Goal: Navigation & Orientation: Find specific page/section

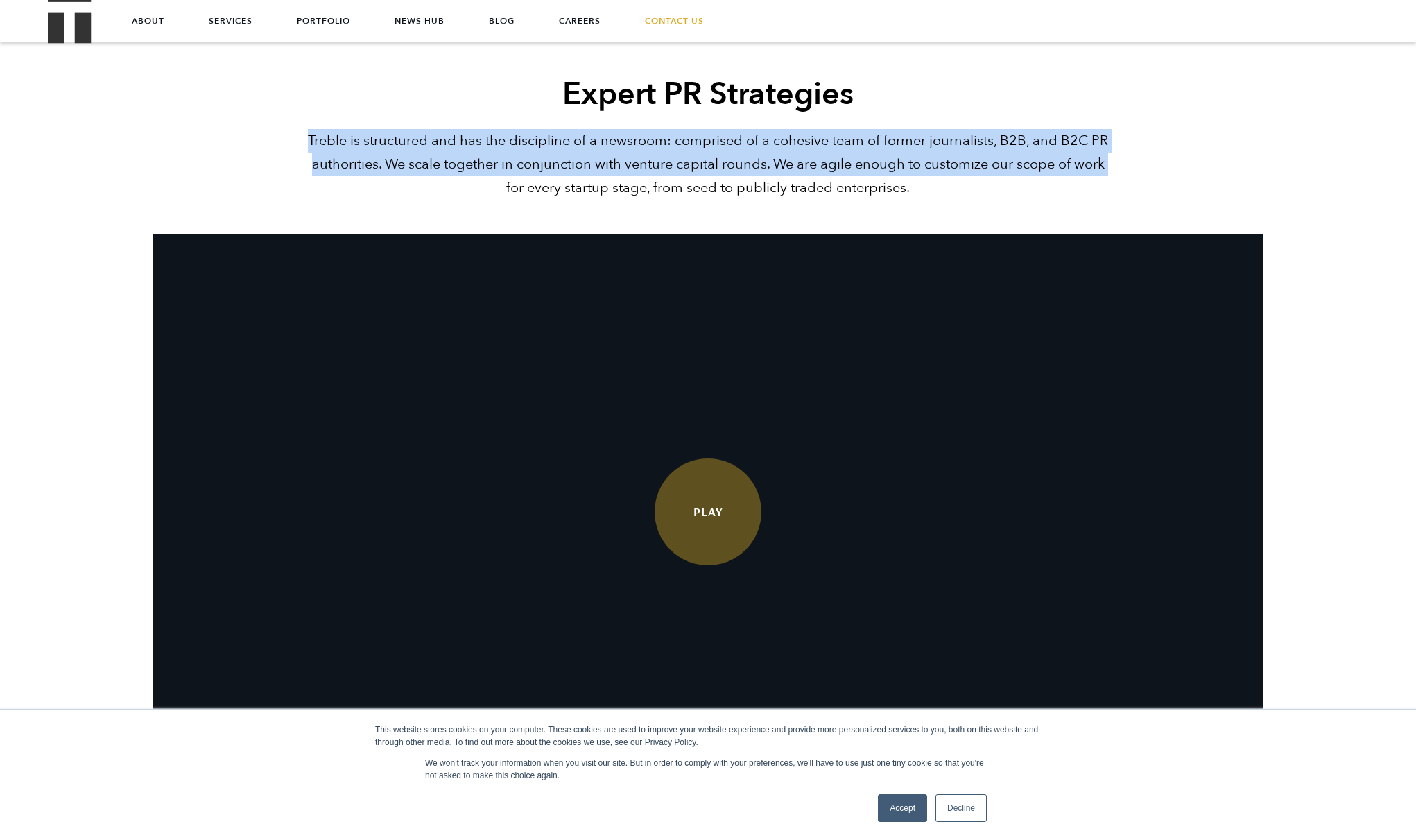
drag, startPoint x: 80, startPoint y: 183, endPoint x: 139, endPoint y: 151, distance: 67.1
click at [139, 151] on div "Expert PR Strategies Treble is structured and has the discipline of a newsroom:…" at bounding box center [708, 431] width 1416 height 716
click at [113, 181] on div "Expert PR Strategies Treble is structured and has the discipline of a newsroom:…" at bounding box center [708, 431] width 1416 height 716
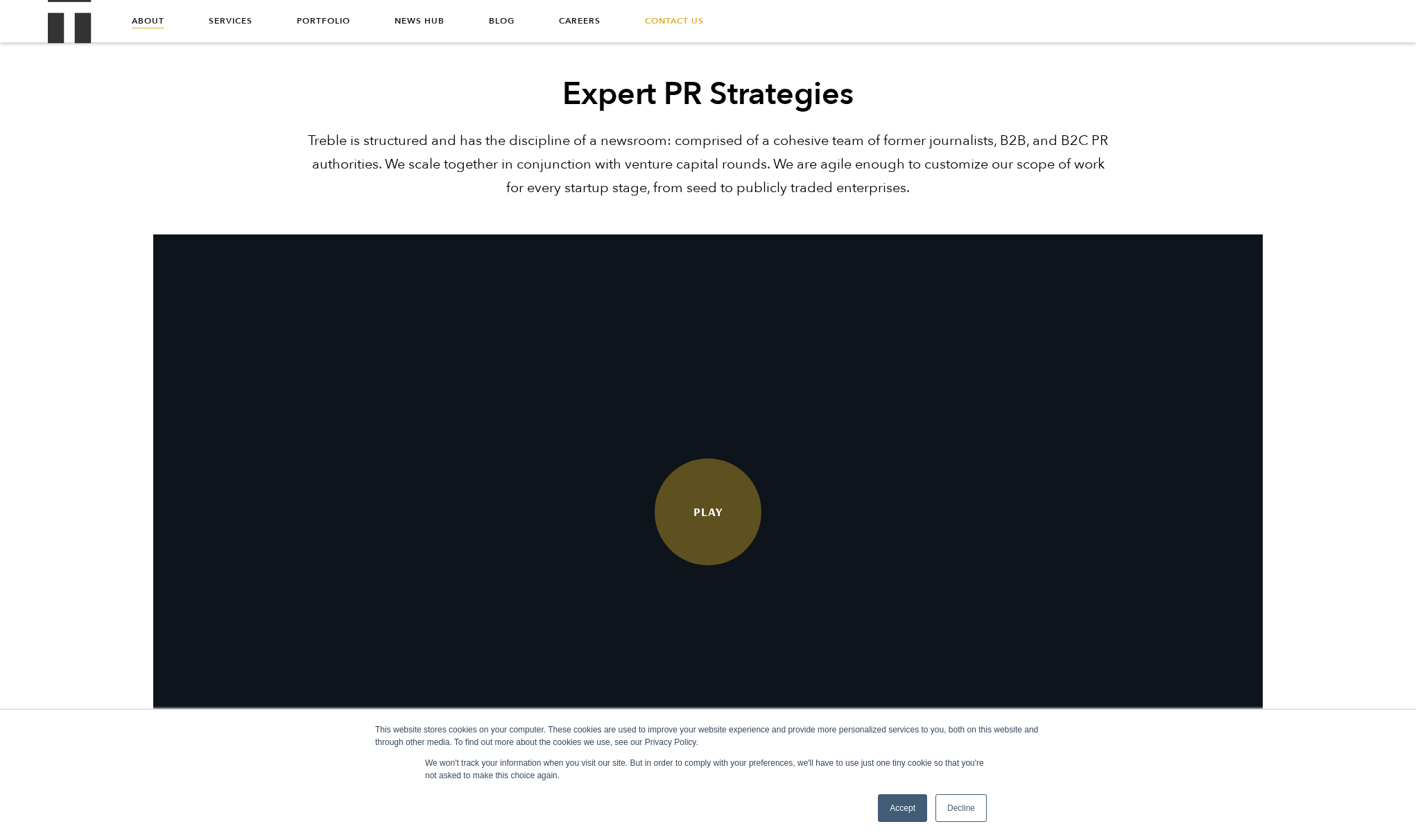
click at [116, 830] on div "This website stores cookies on your computer. These cookies are used to improve…" at bounding box center [708, 773] width 1416 height 131
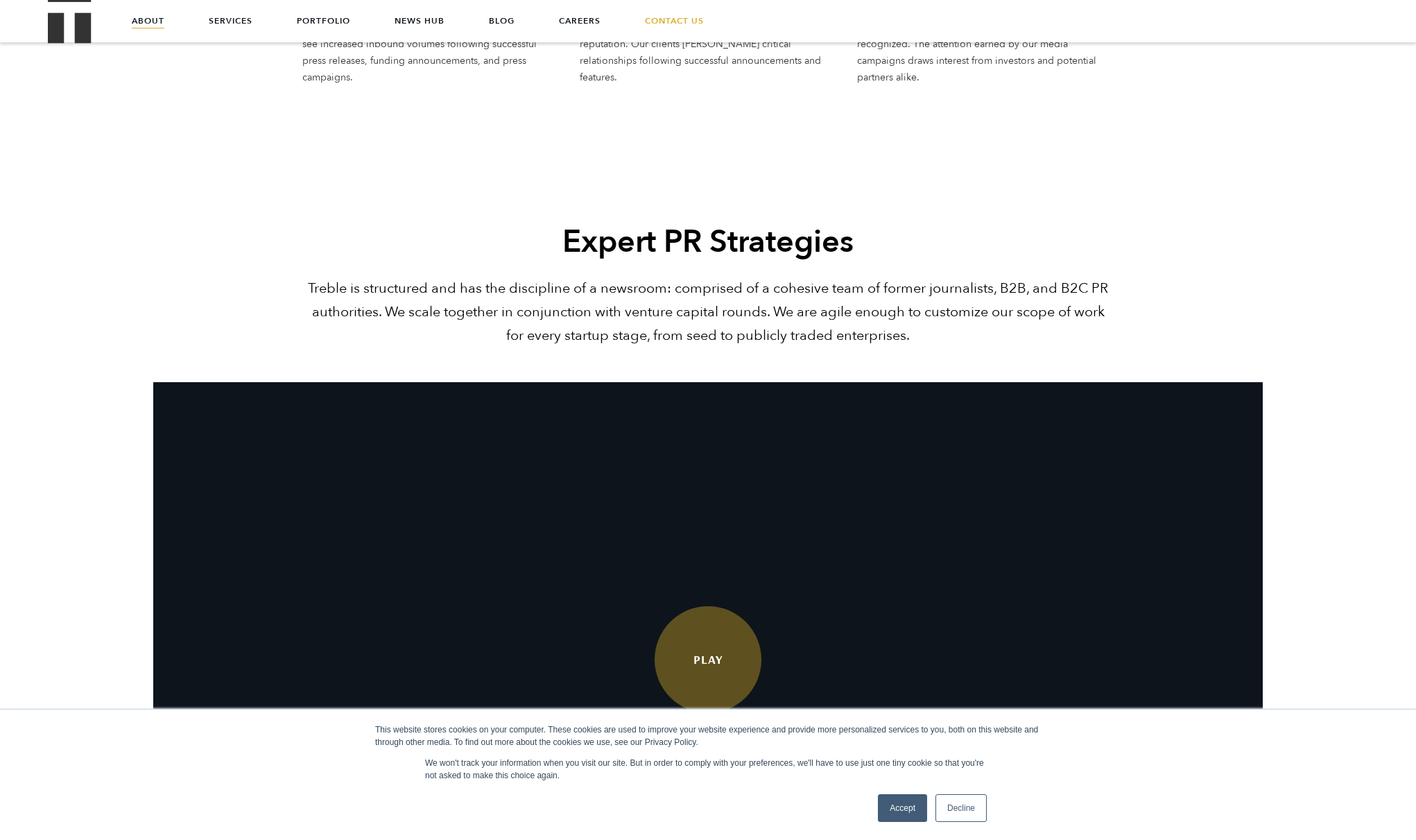
scroll to position [2243, 0]
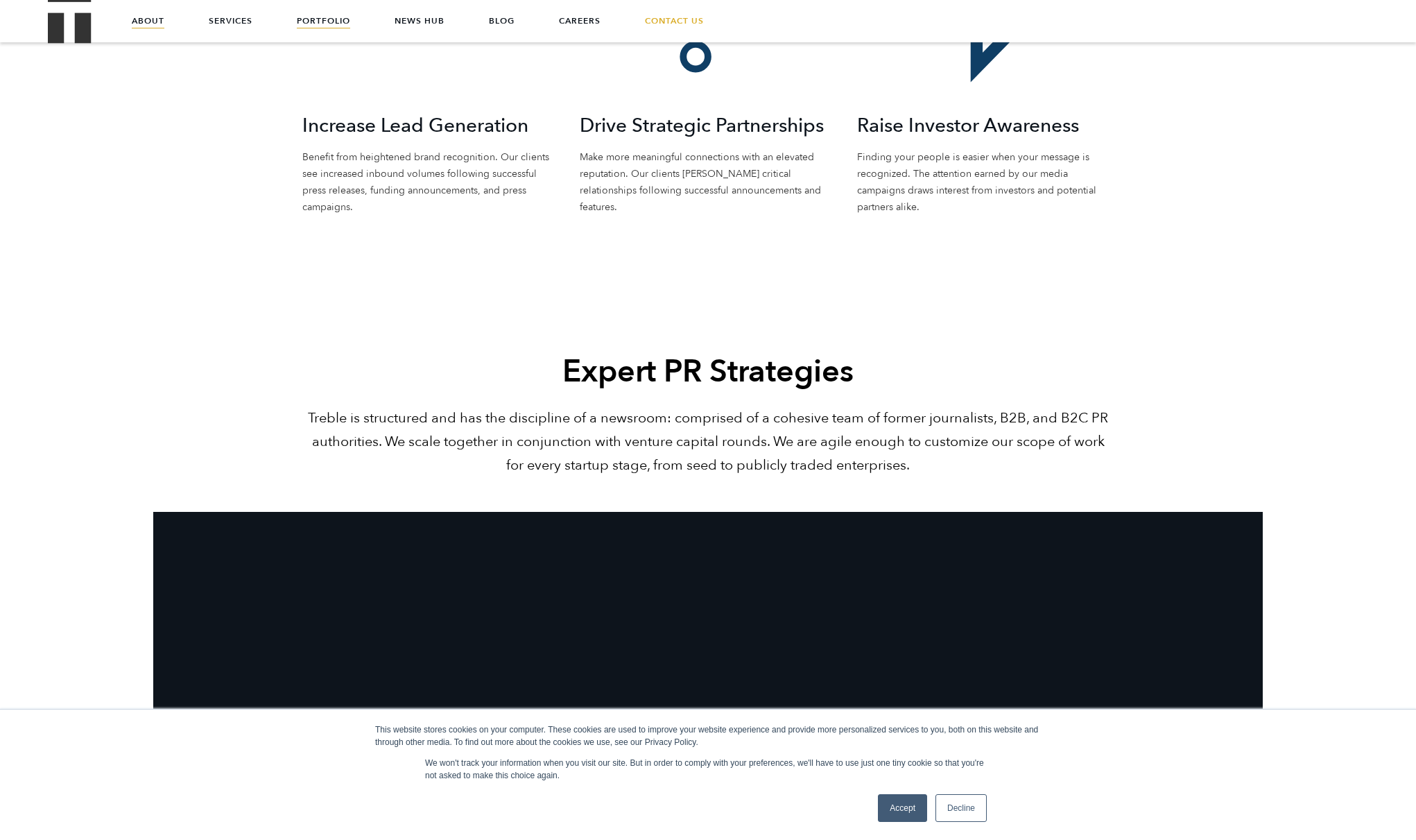
click at [324, 19] on link "Portfolio" at bounding box center [324, 21] width 53 height 42
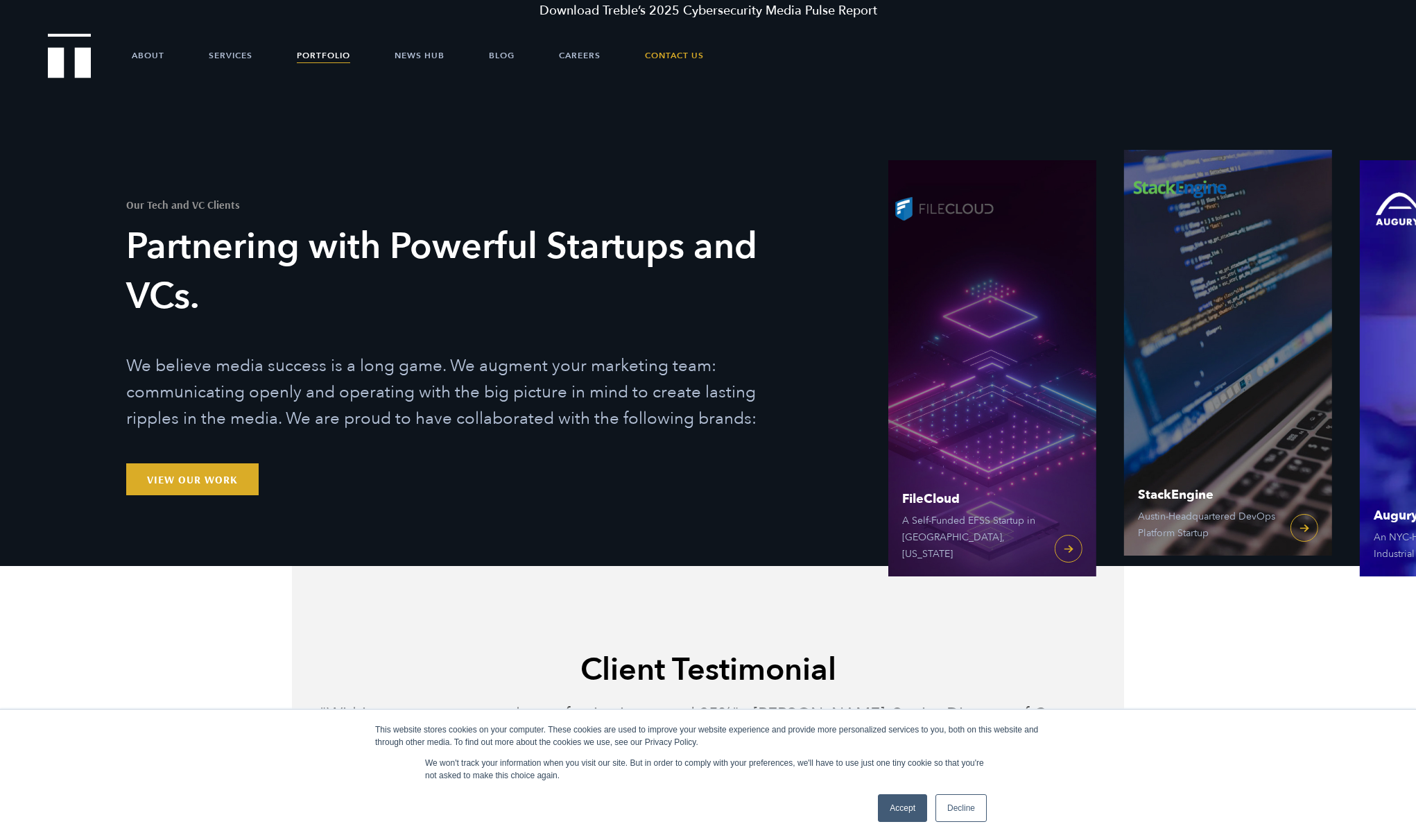
click at [166, 54] on ul "About Services Portfolio News Hub Blog Careers Contact Us" at bounding box center [708, 55] width 1236 height 42
click at [158, 54] on link "About" at bounding box center [148, 55] width 32 height 42
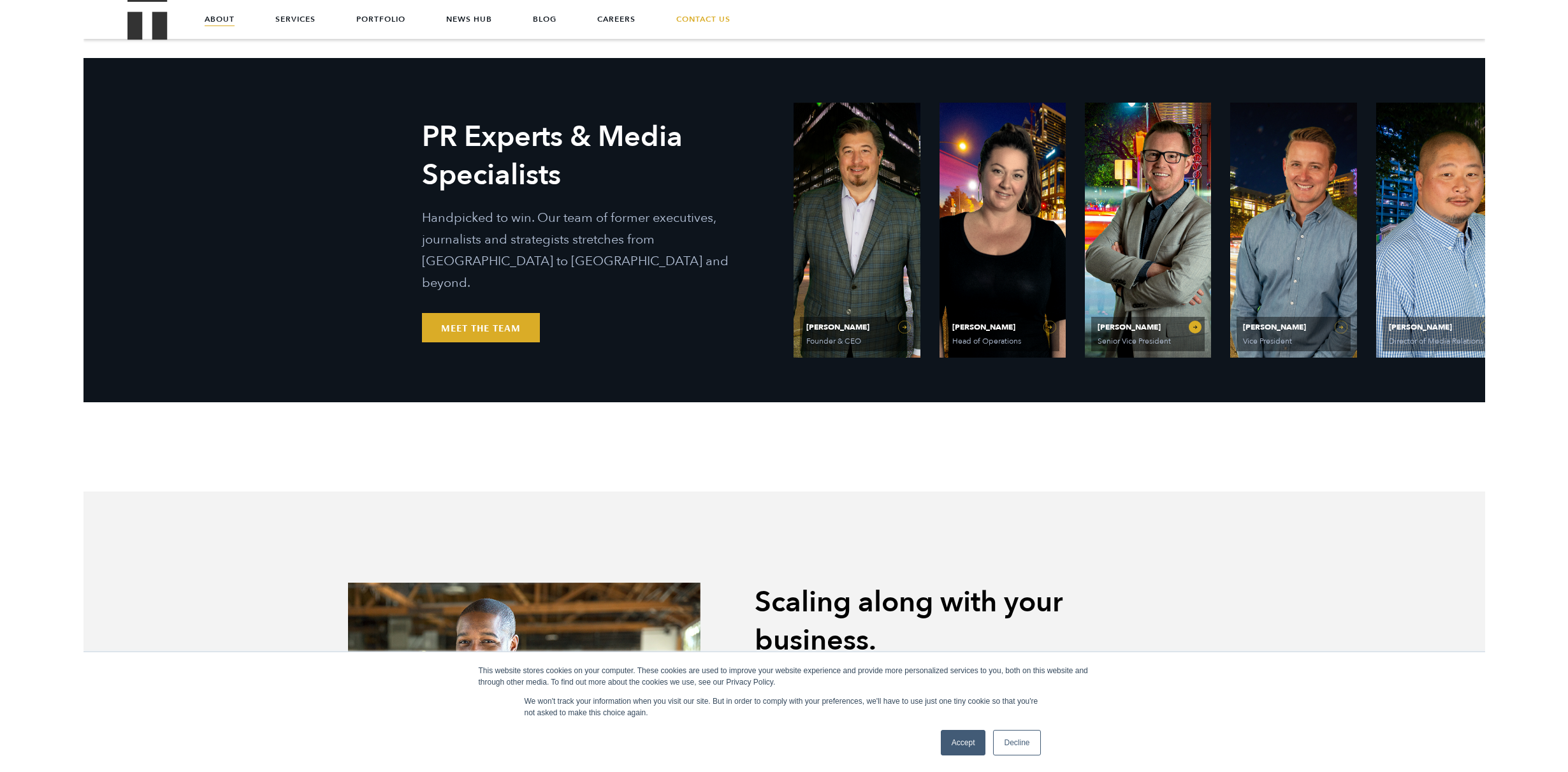
scroll to position [543, 0]
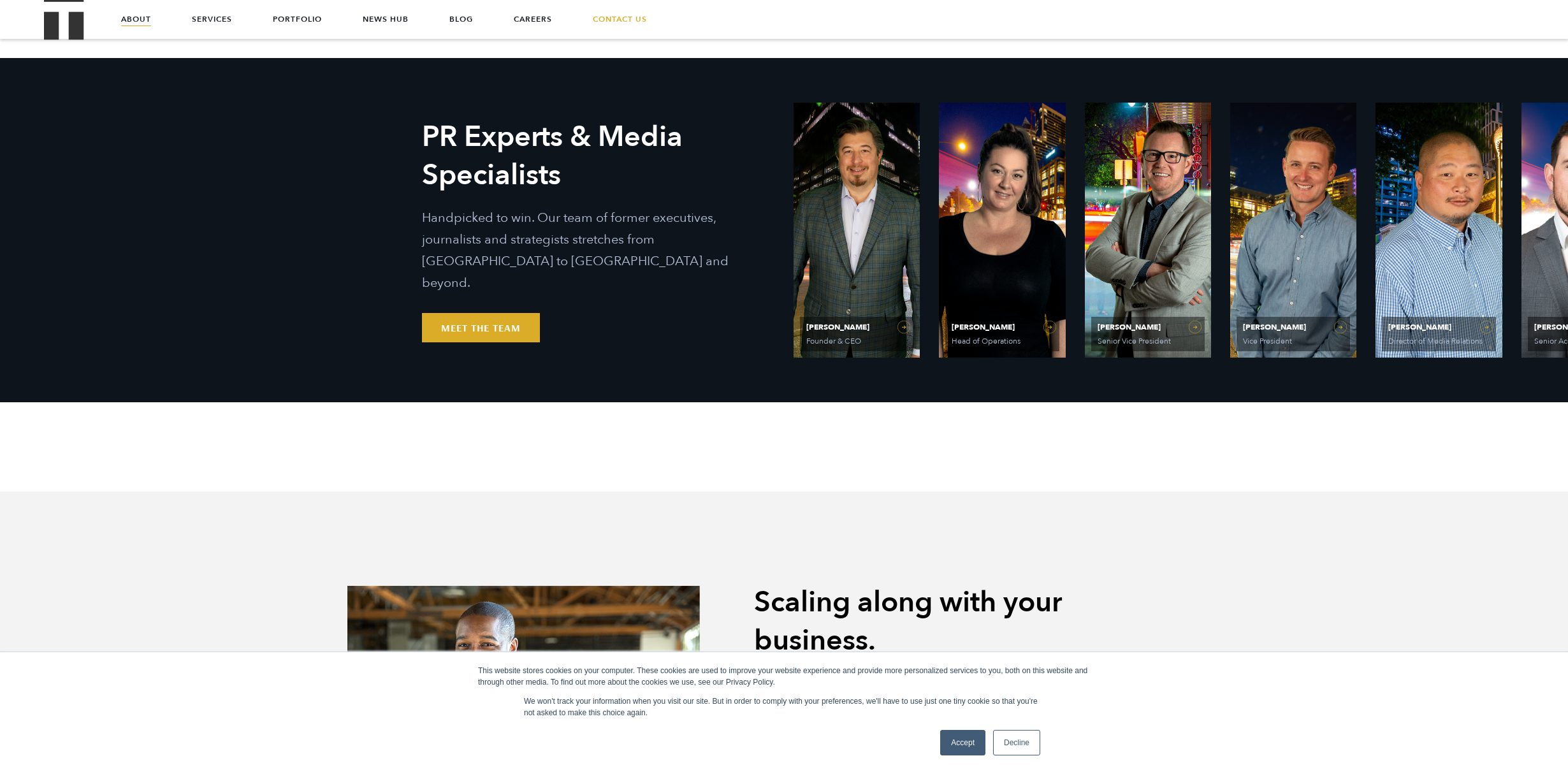
drag, startPoint x: 1375, startPoint y: 403, endPoint x: 1166, endPoint y: 403, distance: 209.0
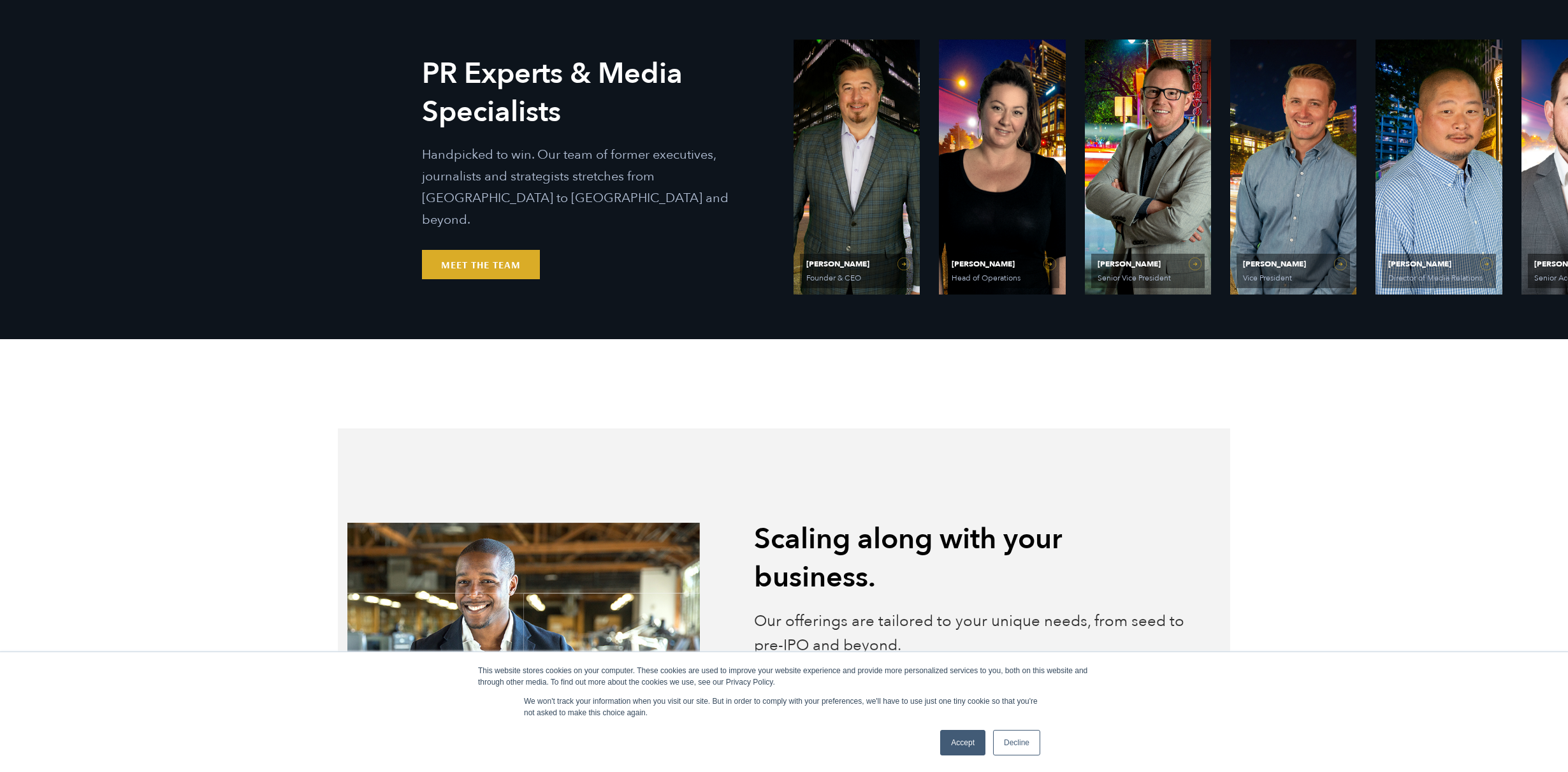
scroll to position [607, 0]
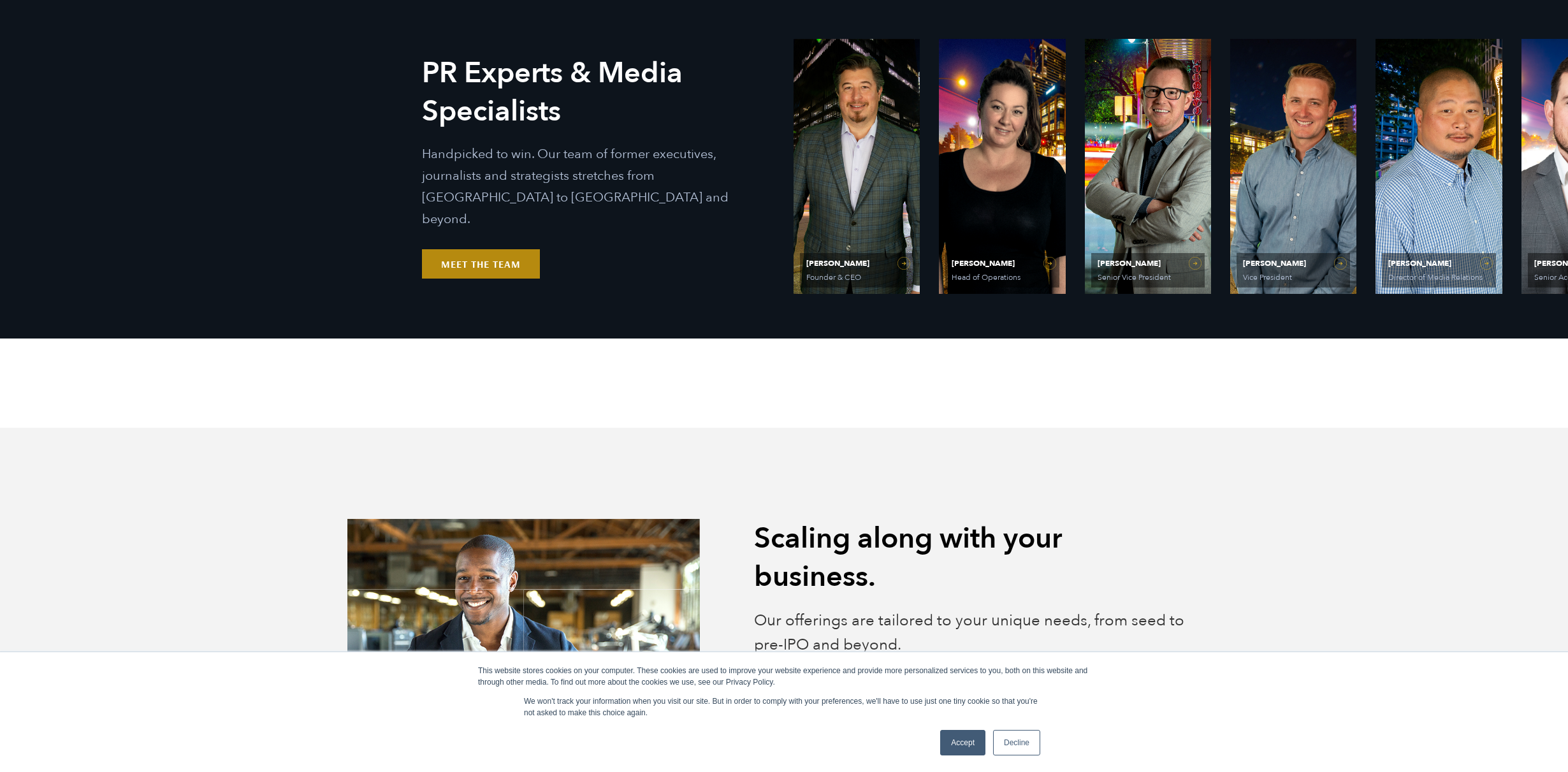
click at [472, 249] on link "Meet the Team" at bounding box center [481, 263] width 118 height 29
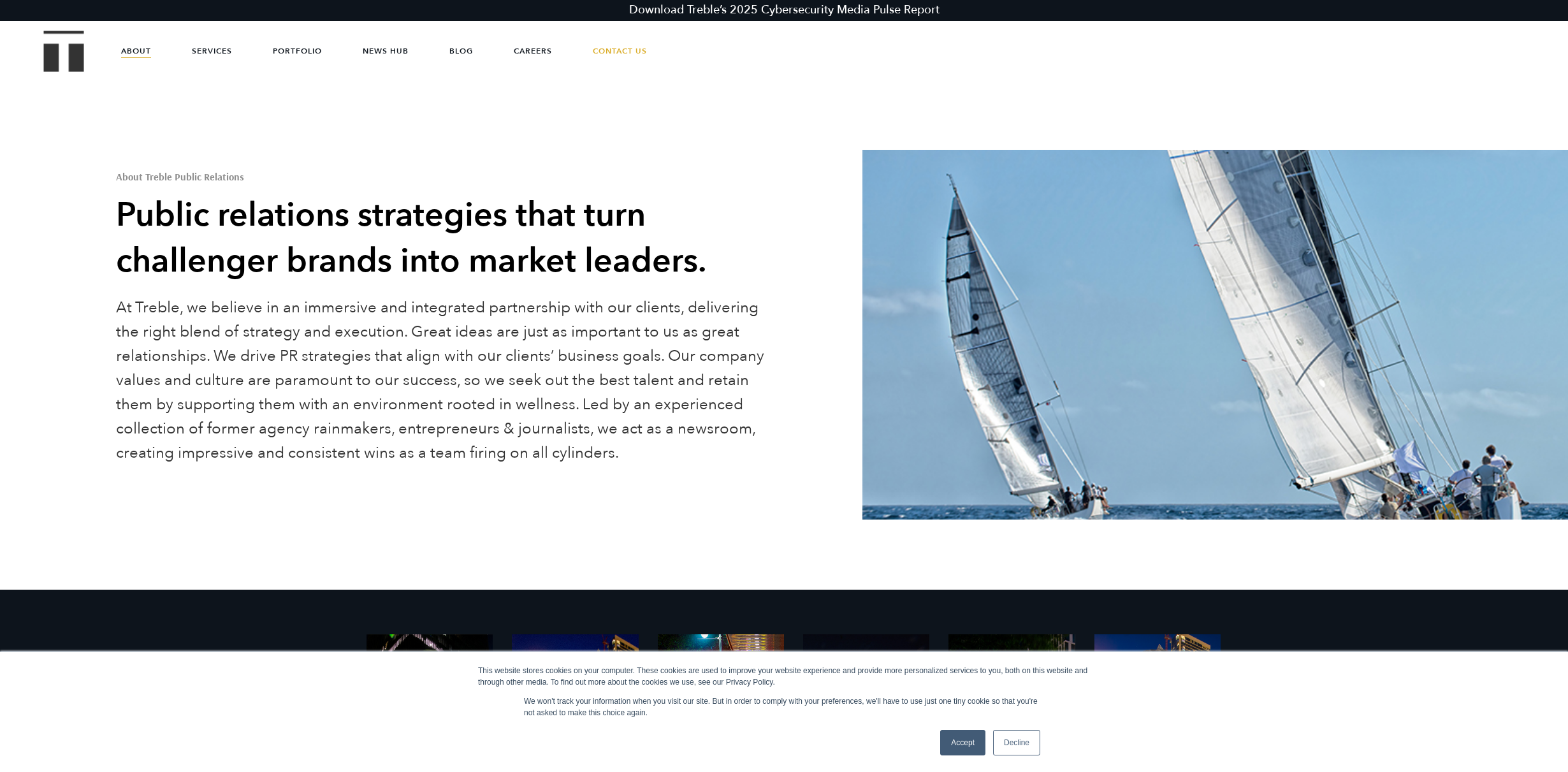
scroll to position [0, 0]
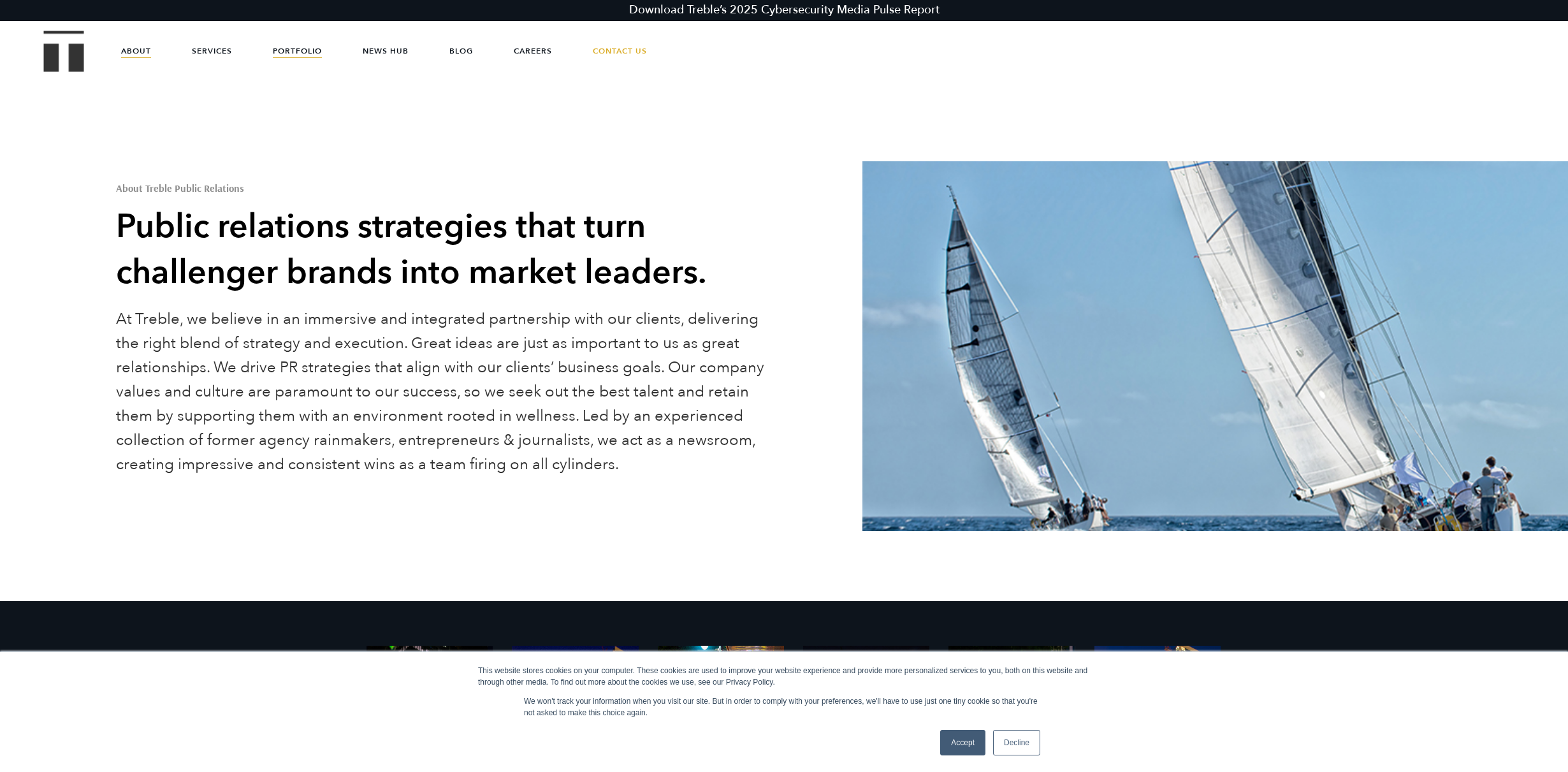
click at [278, 46] on link "Portfolio" at bounding box center [297, 51] width 49 height 39
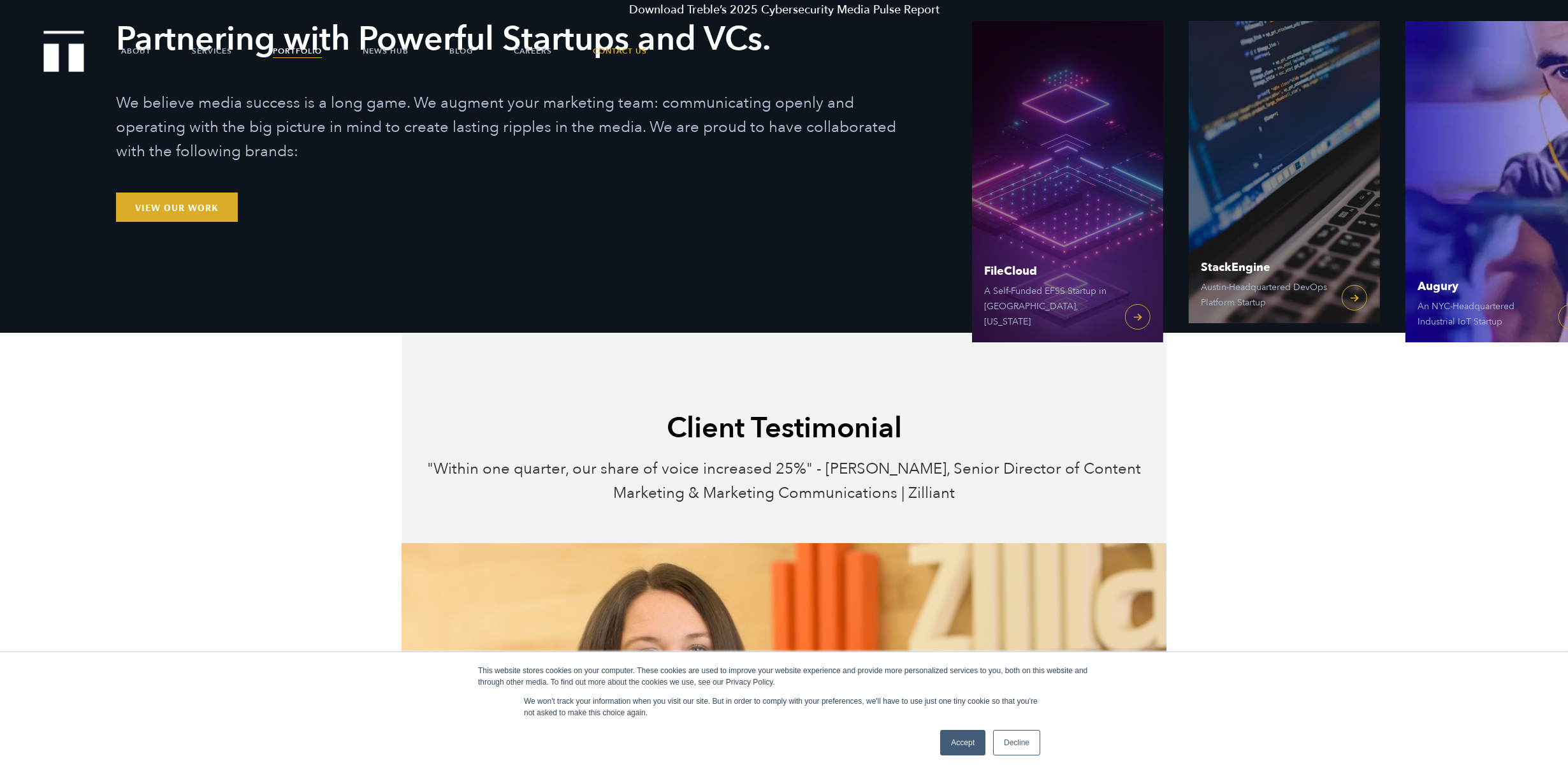
scroll to position [64, 0]
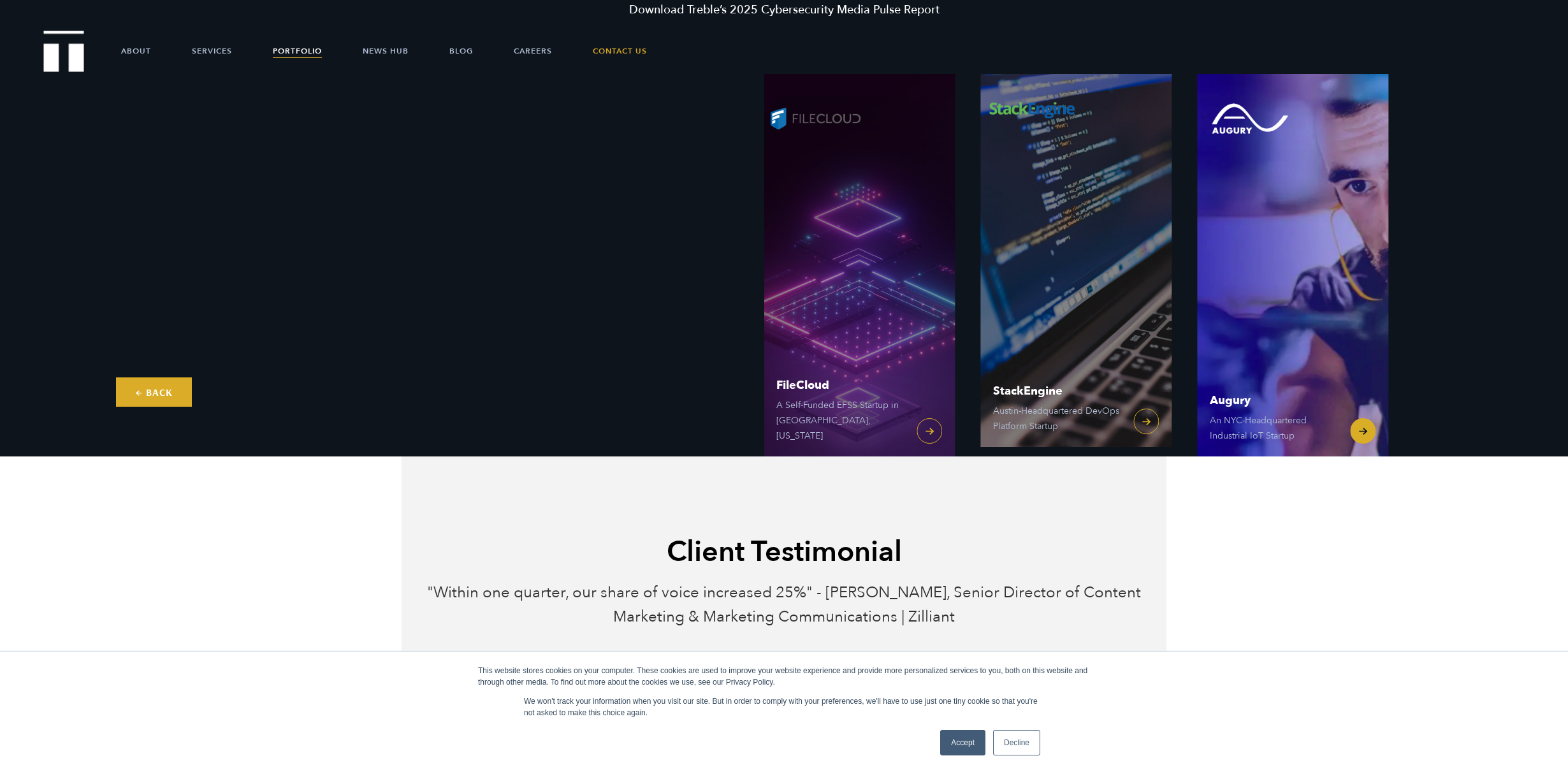
click at [1388, 250] on link "Augury An NYC-Headquartered Industrial IoT Startup" at bounding box center [1292, 265] width 191 height 382
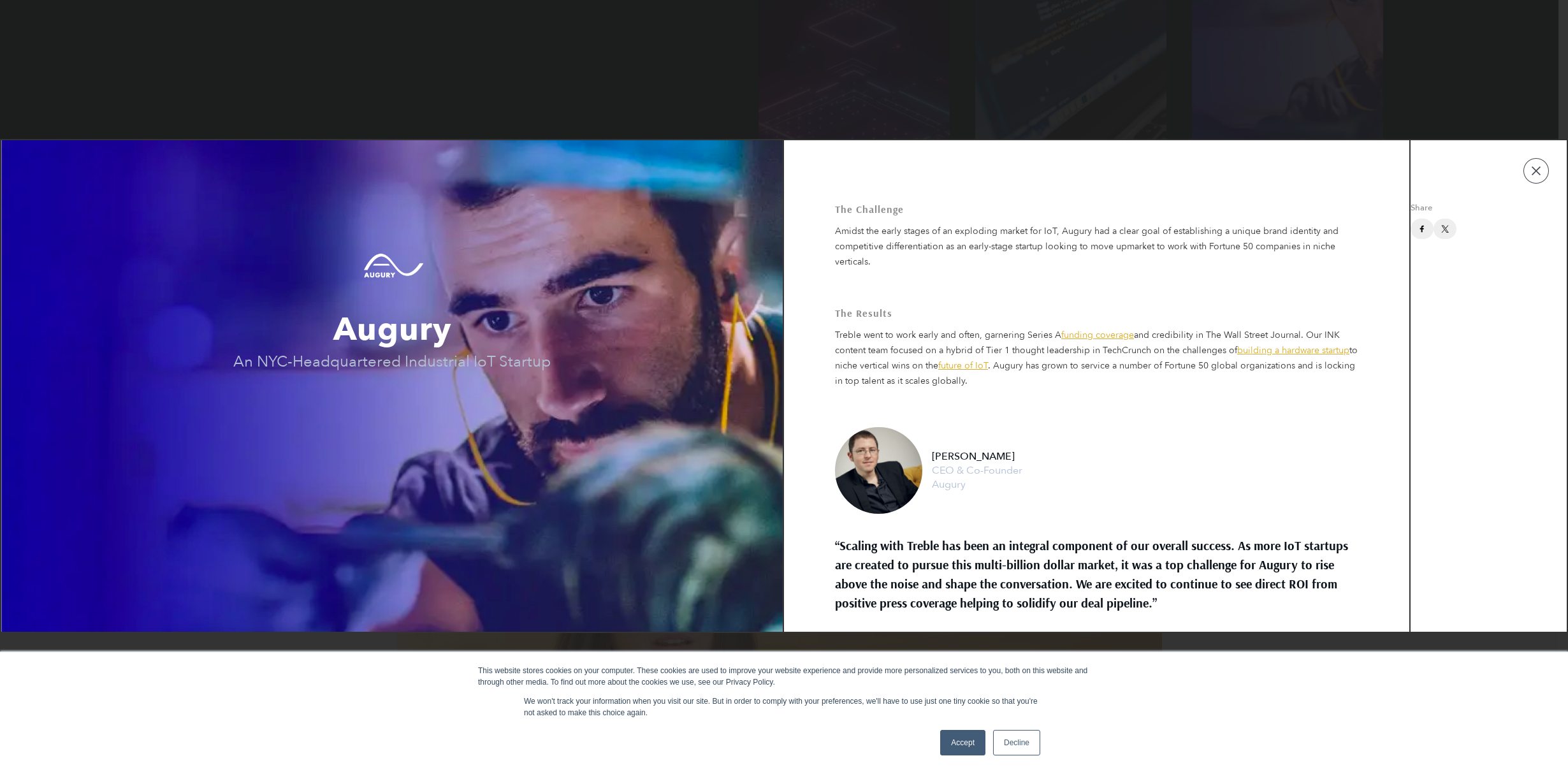
scroll to position [255, 0]
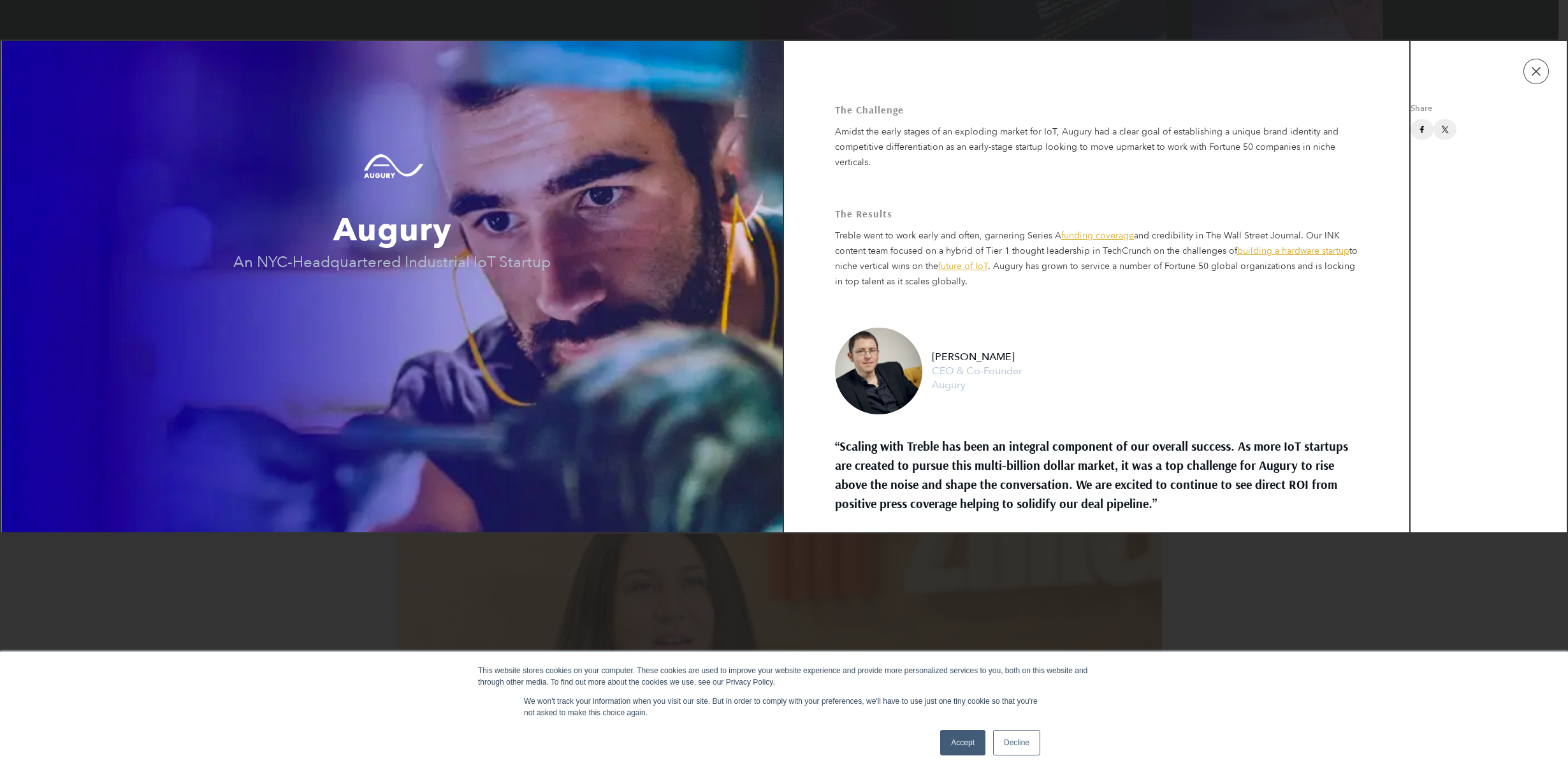
drag, startPoint x: 1519, startPoint y: 176, endPoint x: 1438, endPoint y: 88, distance: 119.6
click at [1453, 73] on td "Share" at bounding box center [1489, 286] width 156 height 492
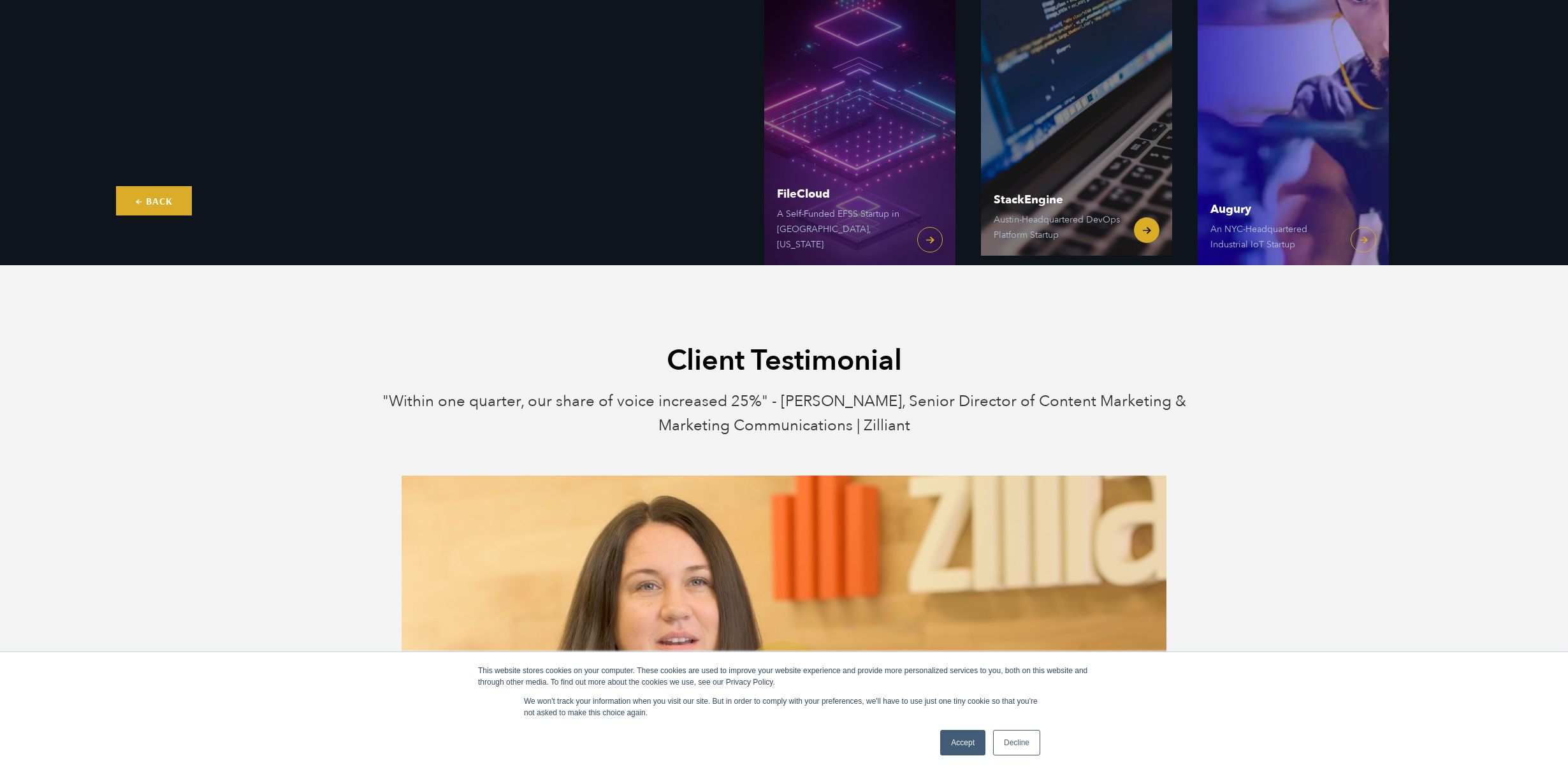
drag, startPoint x: 1419, startPoint y: 200, endPoint x: 1167, endPoint y: 211, distance: 252.2
click at [1167, 211] on div "FileCloud A Self-Funded EFSS Startup in Austin, Texas StackEngine Austin-Headqu…" at bounding box center [1264, 74] width 609 height 382
click at [1348, 237] on link "Augury An NYC-Headquartered Industrial IoT Startup" at bounding box center [1293, 74] width 191 height 382
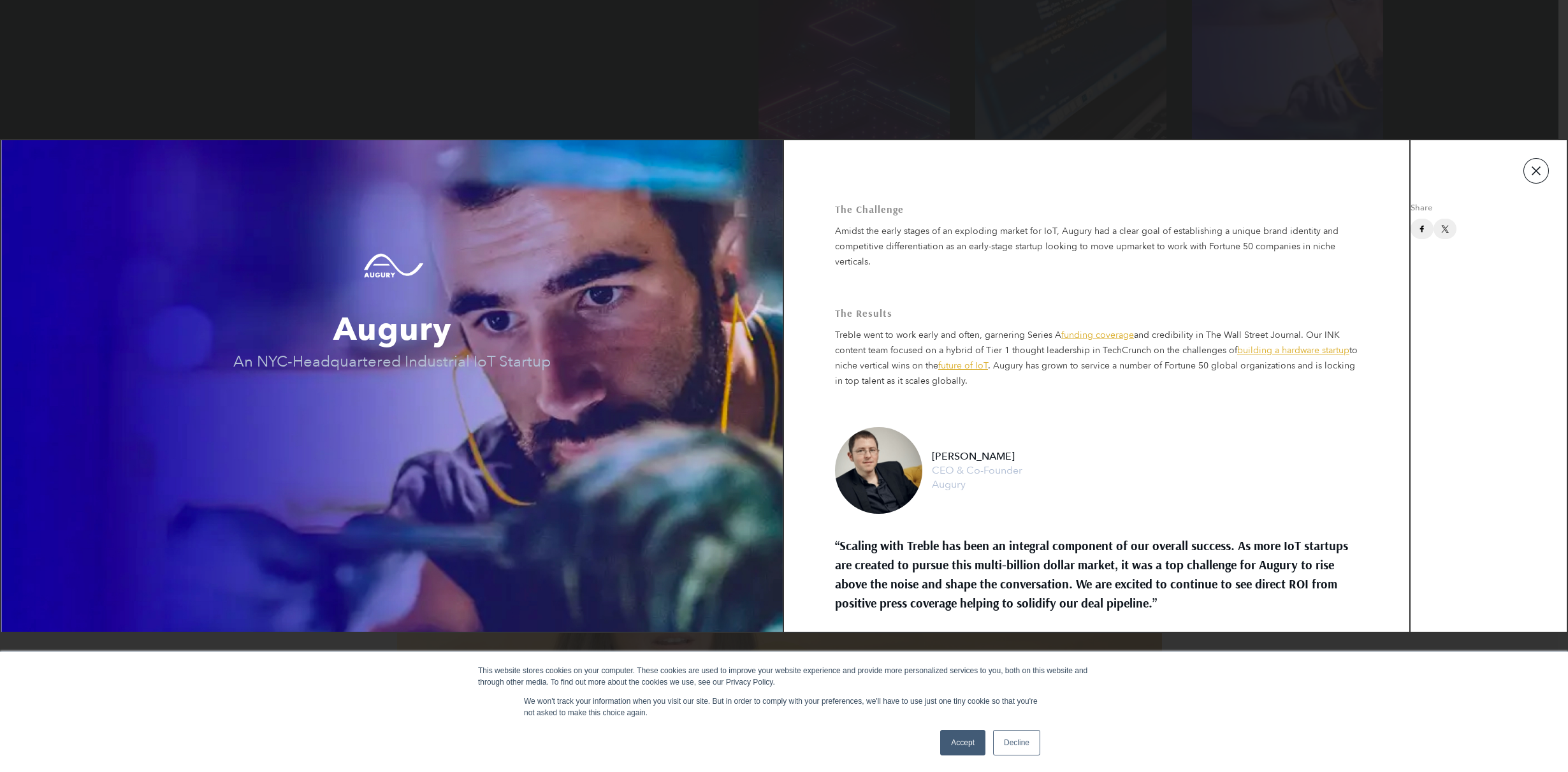
click at [1541, 182] on button "button" at bounding box center [1536, 170] width 25 height 25
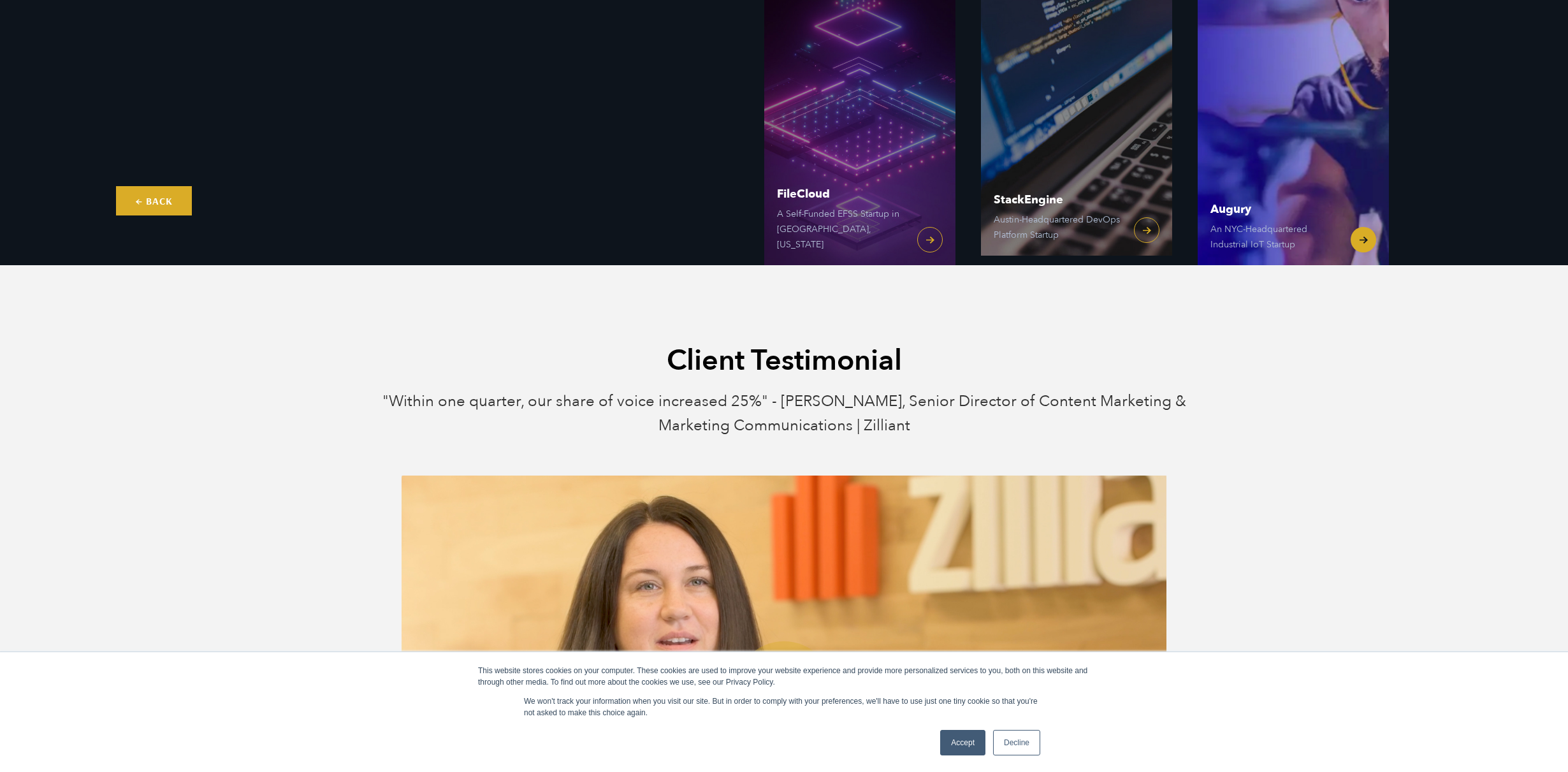
click at [1364, 236] on link "Augury An NYC-Headquartered Industrial IoT Startup" at bounding box center [1293, 74] width 191 height 382
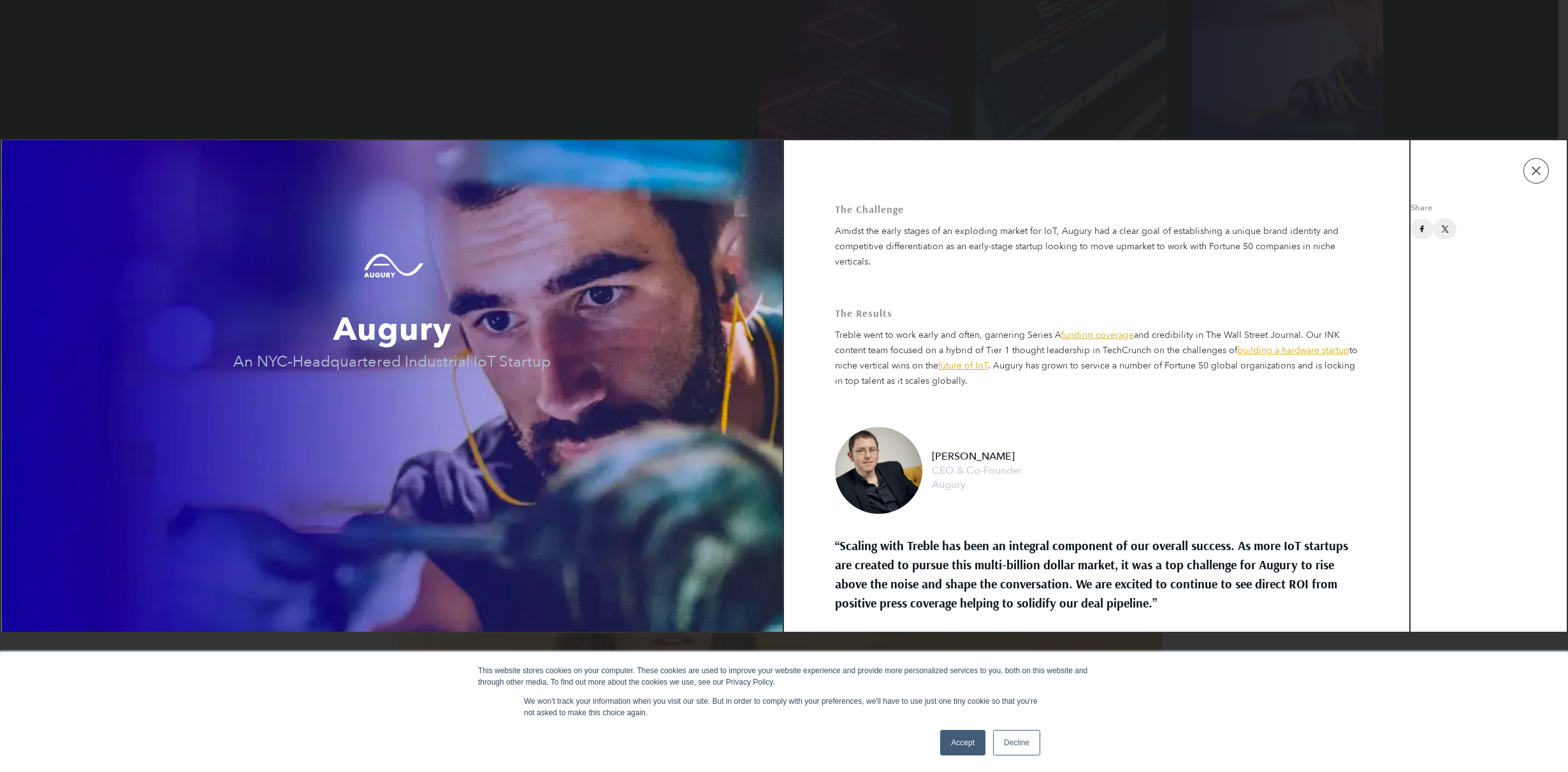
drag, startPoint x: 1537, startPoint y: 180, endPoint x: 1512, endPoint y: 165, distance: 29.2
click at [1536, 178] on button "button" at bounding box center [1536, 170] width 25 height 25
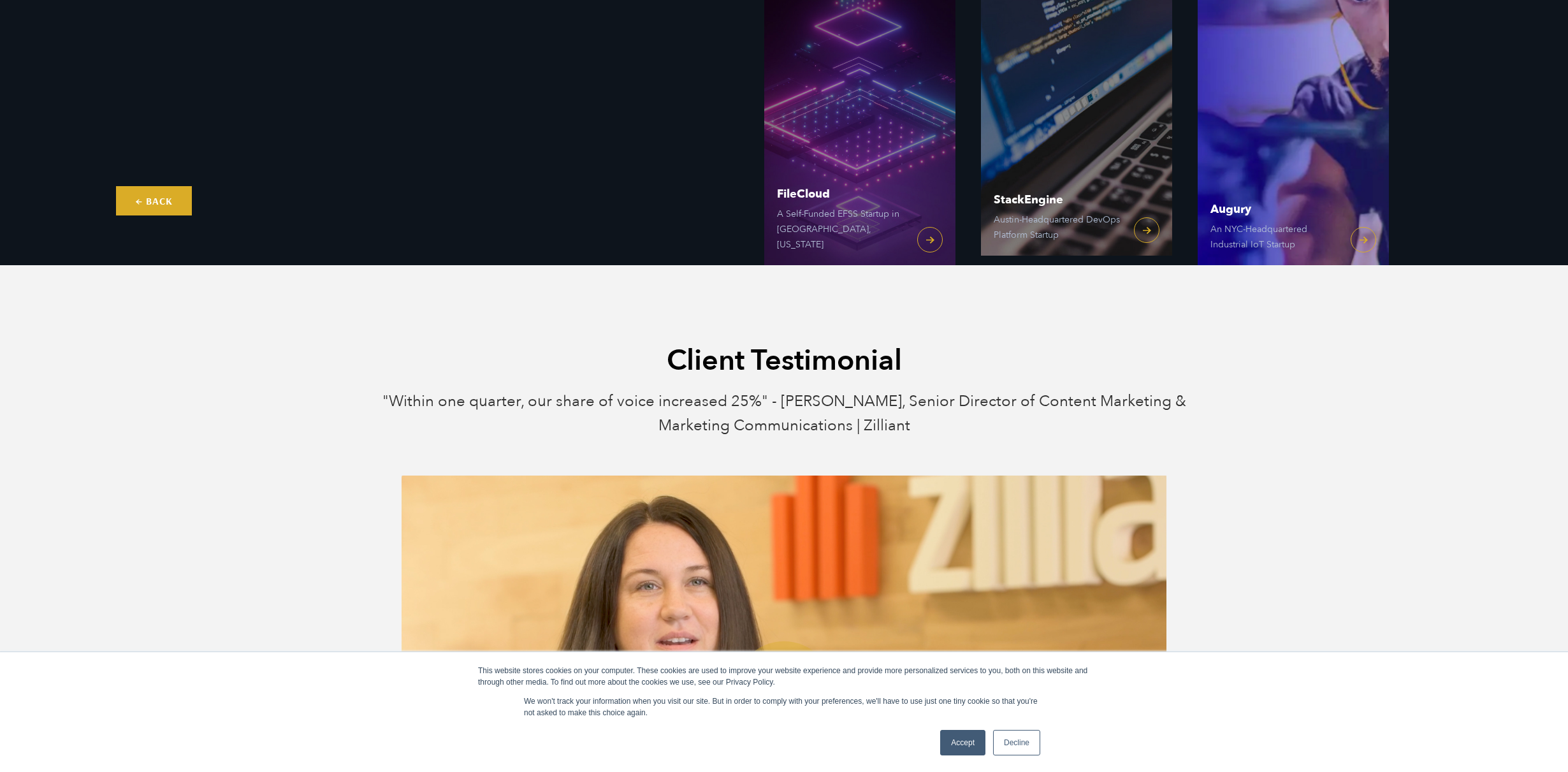
click at [51, 400] on div "Client Testimonial "Within one quarter, our share of voice increased 25%" - Dan…" at bounding box center [784, 584] width 1568 height 640
